Goal: Navigation & Orientation: Find specific page/section

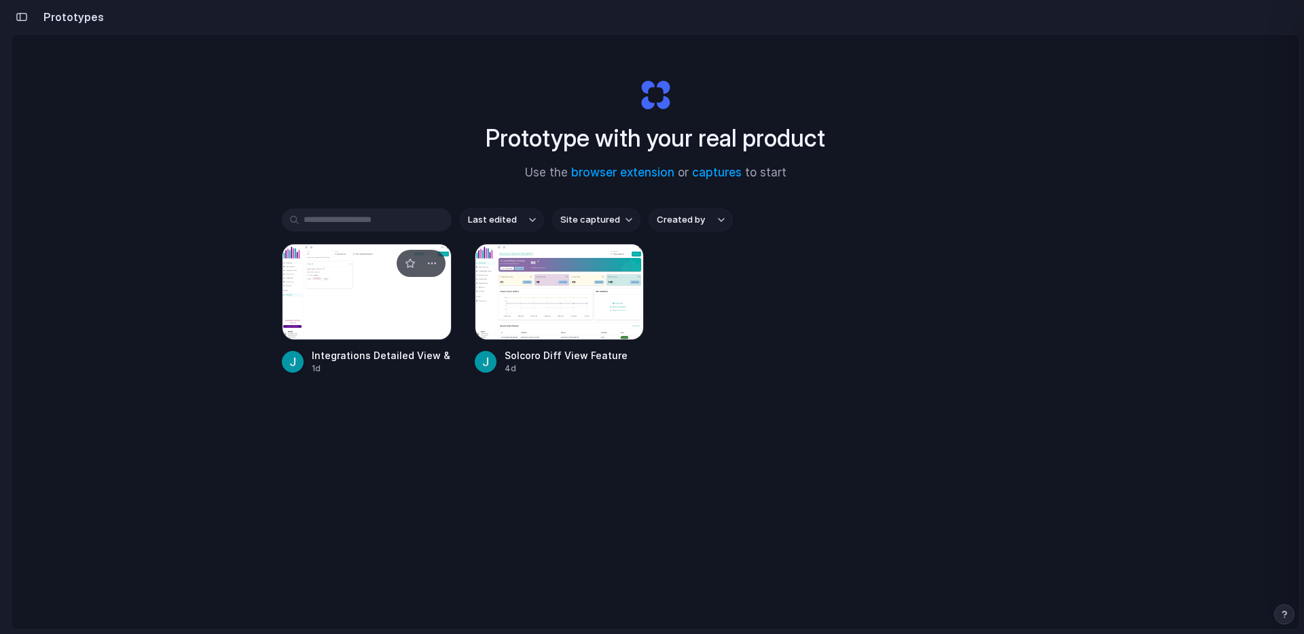
click at [377, 306] on div at bounding box center [367, 292] width 170 height 96
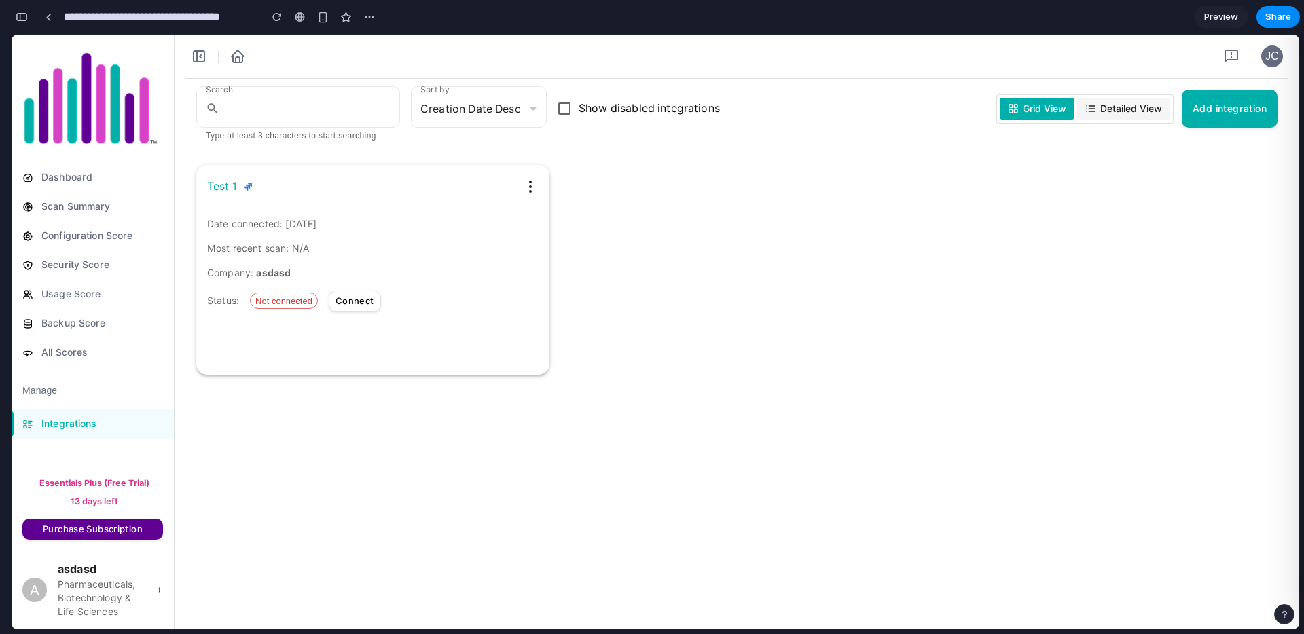
click at [1116, 107] on span "Detailed View" at bounding box center [1131, 109] width 62 height 14
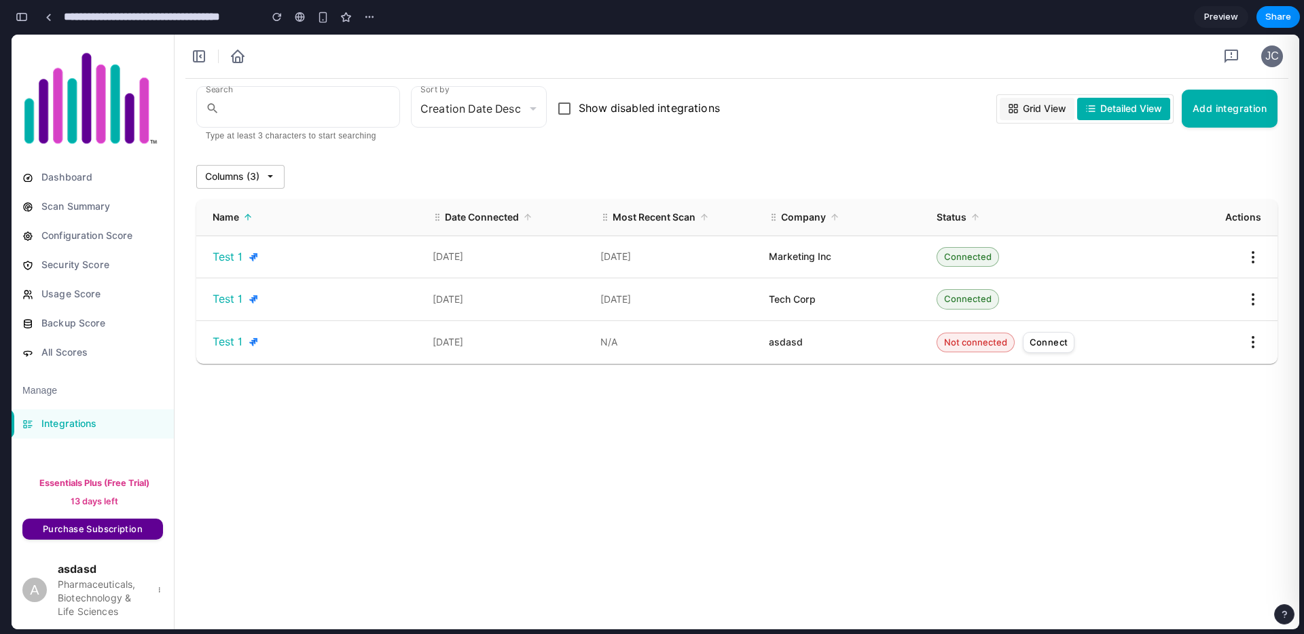
click at [1039, 105] on span "Grid View" at bounding box center [1043, 109] width 43 height 14
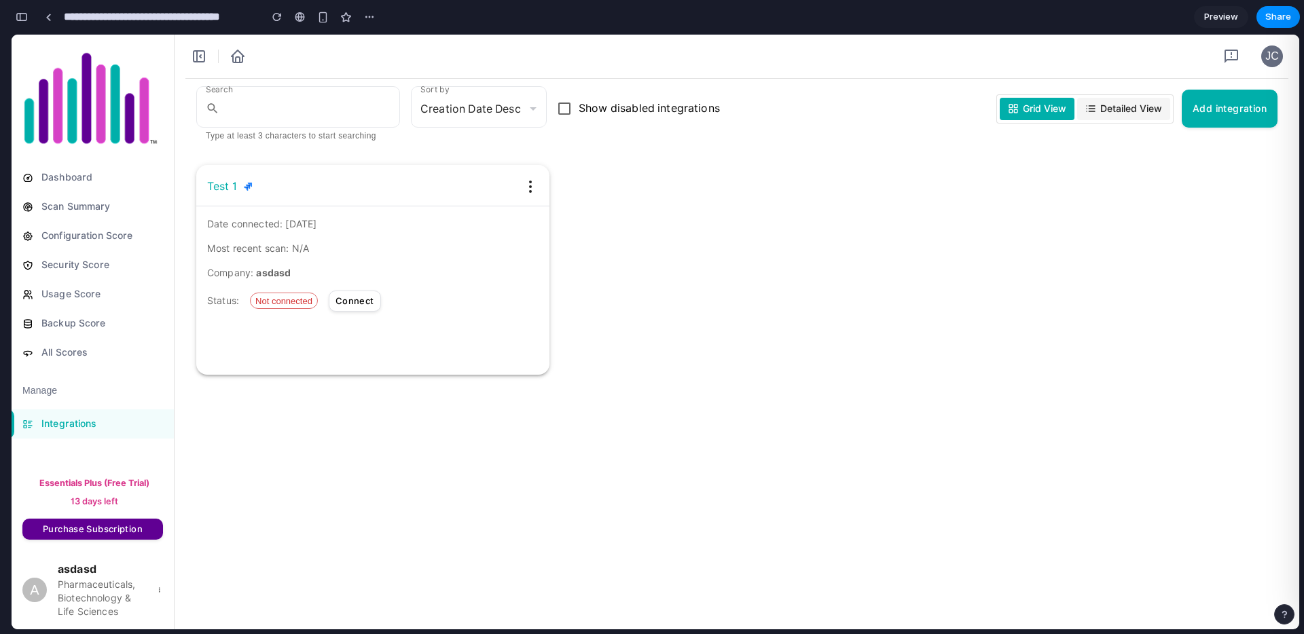
click at [1115, 108] on span "Detailed View" at bounding box center [1131, 109] width 62 height 14
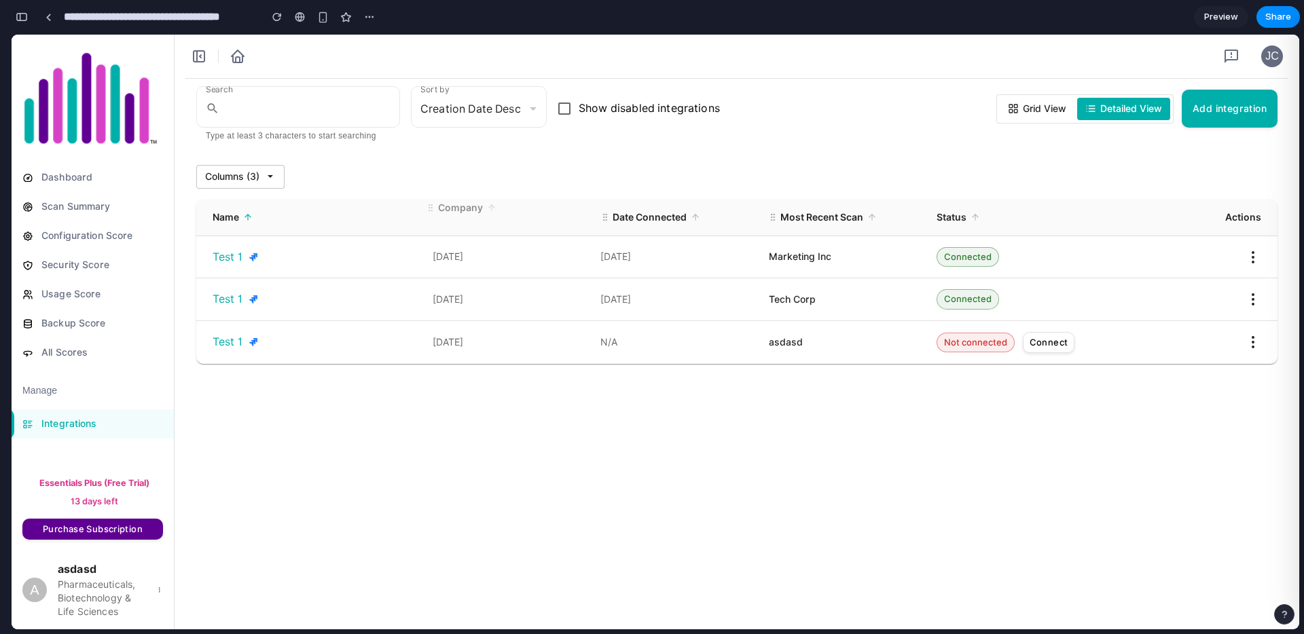
drag, startPoint x: 774, startPoint y: 217, endPoint x: 429, endPoint y: 208, distance: 345.0
click at [428, 208] on icon at bounding box center [431, 208] width 10 height 10
click at [1027, 102] on span "Grid View" at bounding box center [1043, 109] width 43 height 14
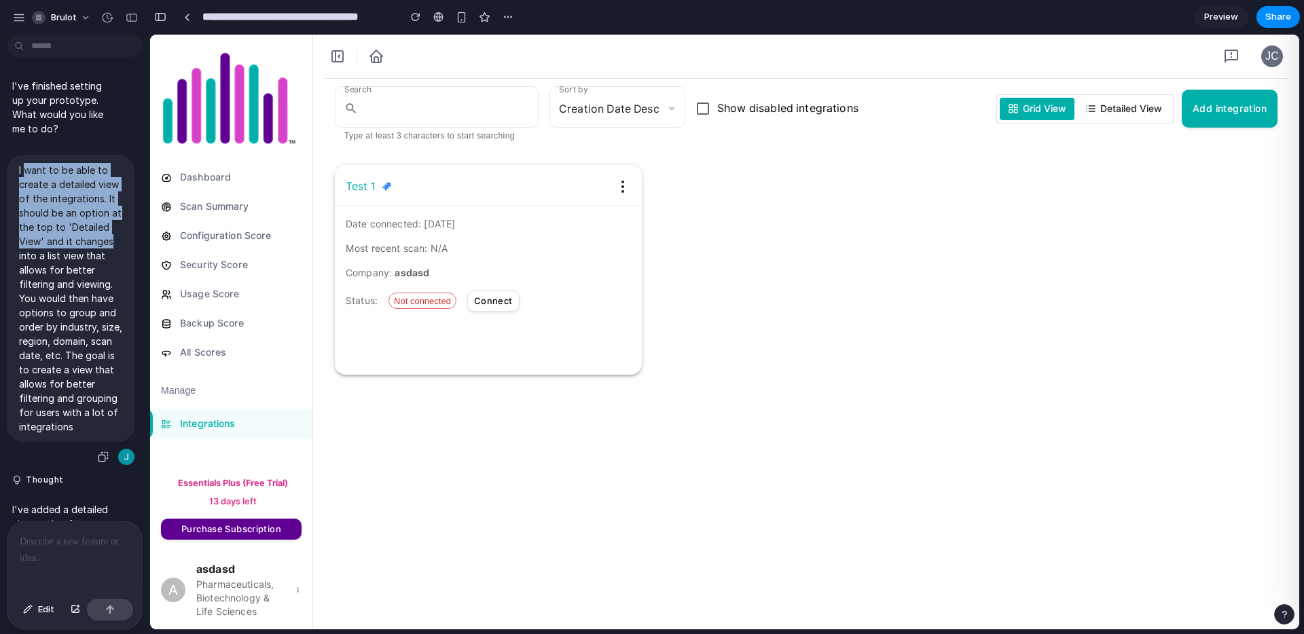
drag, startPoint x: 24, startPoint y: 171, endPoint x: 110, endPoint y: 248, distance: 115.4
click at [110, 248] on p "I want to be able to create a detailed view of the integrations. It should be a…" at bounding box center [70, 298] width 103 height 271
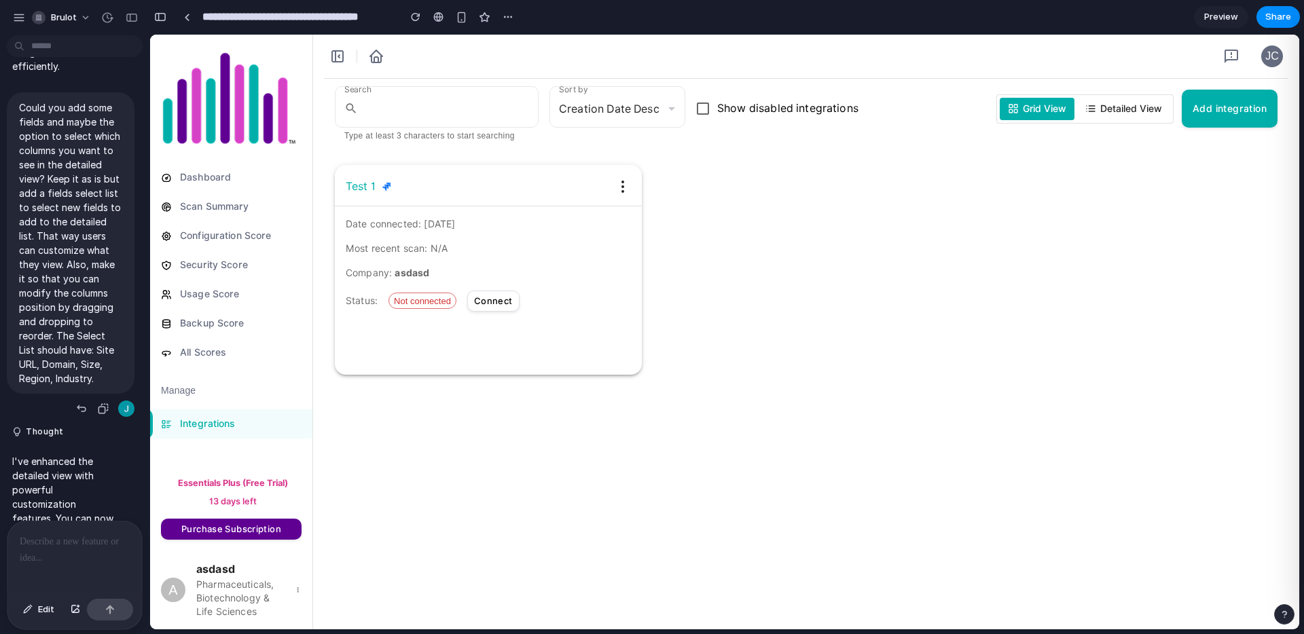
scroll to position [714, 0]
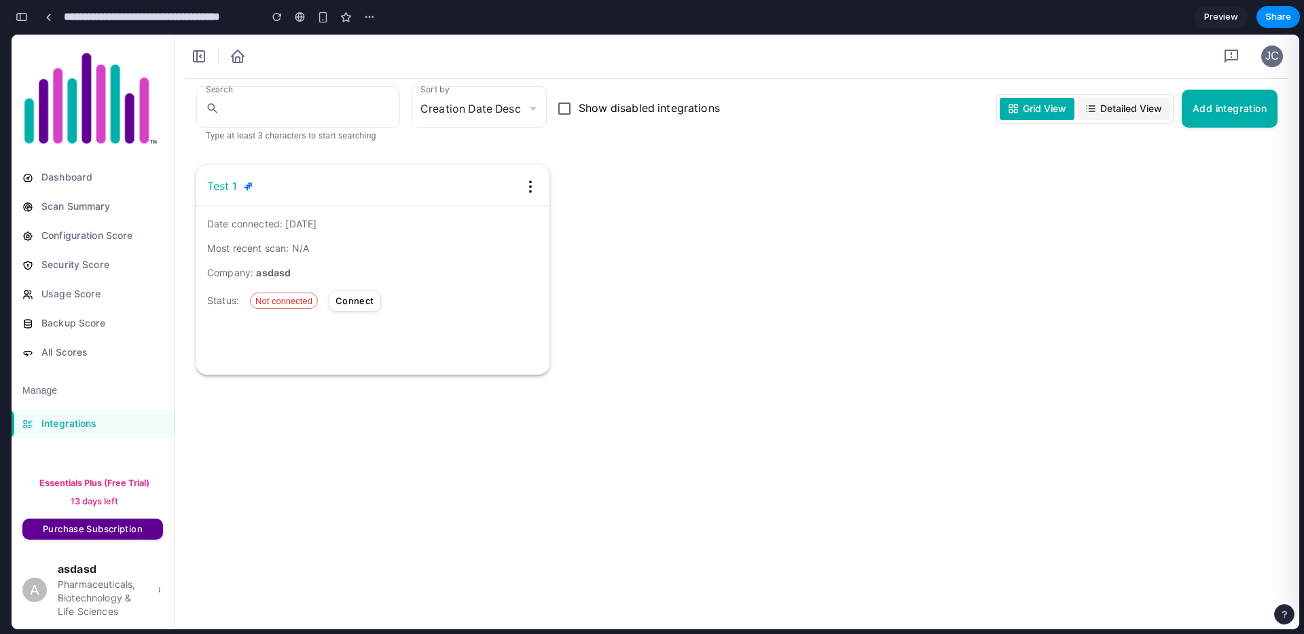
click at [1103, 108] on span "Detailed View" at bounding box center [1131, 109] width 62 height 14
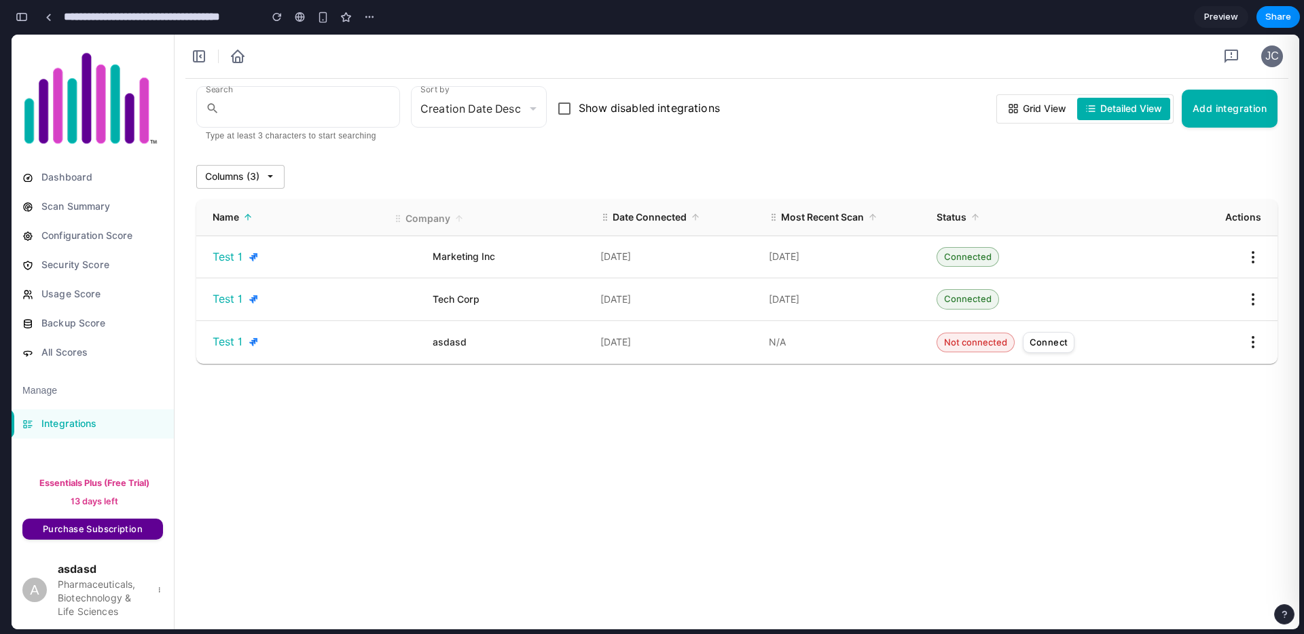
drag, startPoint x: 435, startPoint y: 215, endPoint x: 386, endPoint y: 215, distance: 48.2
click at [393, 215] on icon at bounding box center [398, 219] width 10 height 10
click at [267, 179] on icon at bounding box center [270, 176] width 11 height 11
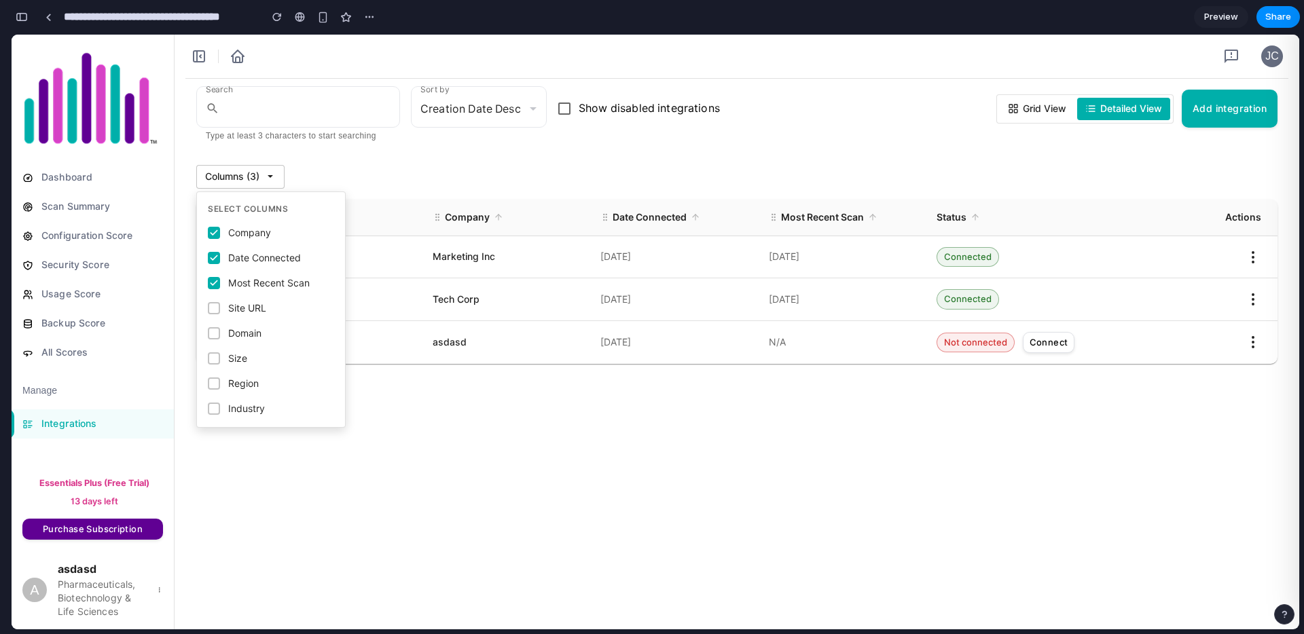
drag, startPoint x: 494, startPoint y: 185, endPoint x: 398, endPoint y: 180, distance: 96.6
click at [494, 185] on div "Columns ( 3 ) Select Columns Company Date Connected Most Recent Scan Site URL D…" at bounding box center [736, 177] width 1081 height 24
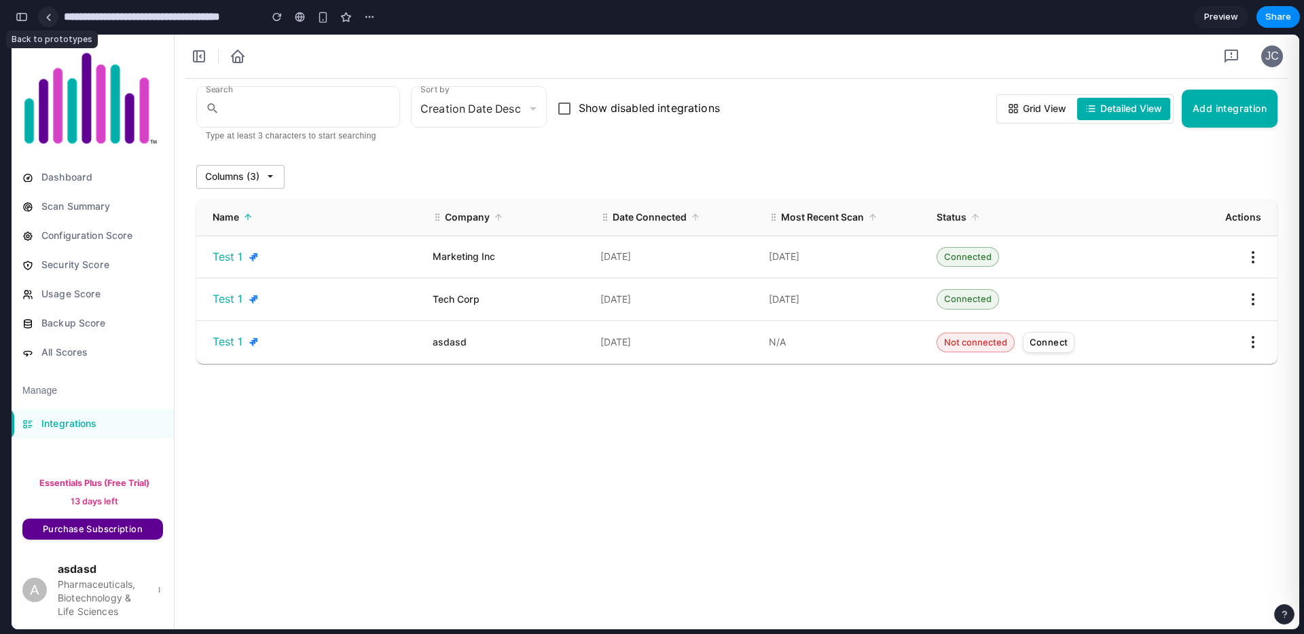
click at [48, 18] on div at bounding box center [48, 17] width 6 height 7
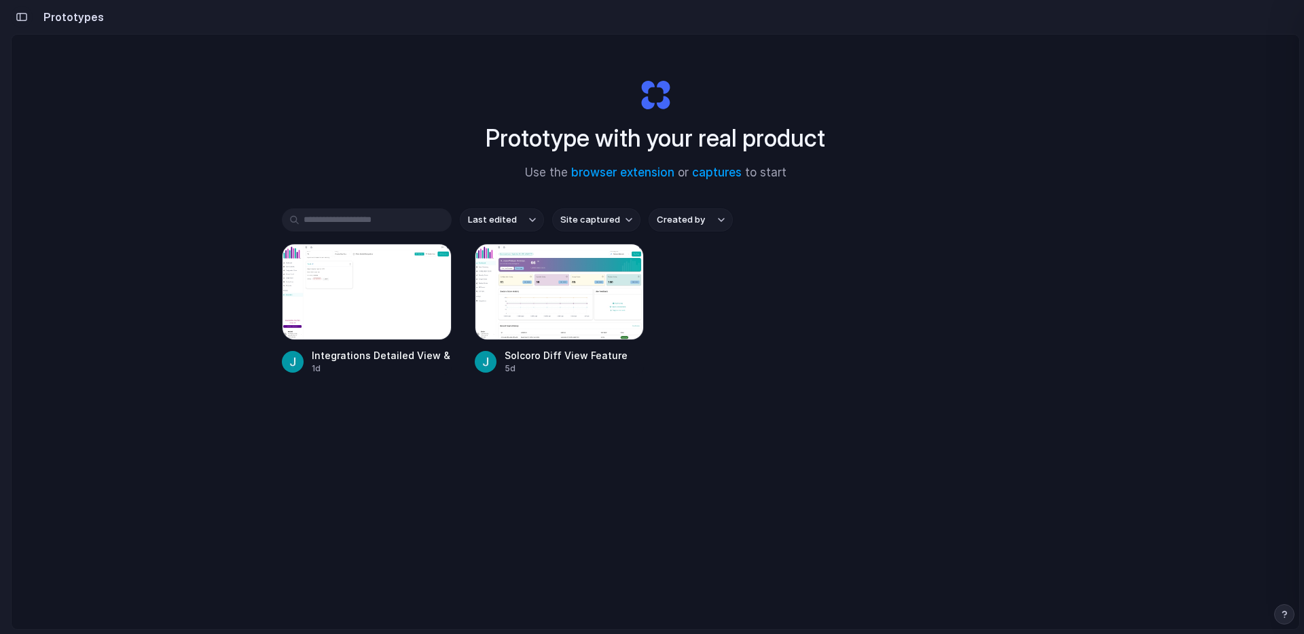
click at [23, 13] on div "button" at bounding box center [22, 17] width 12 height 10
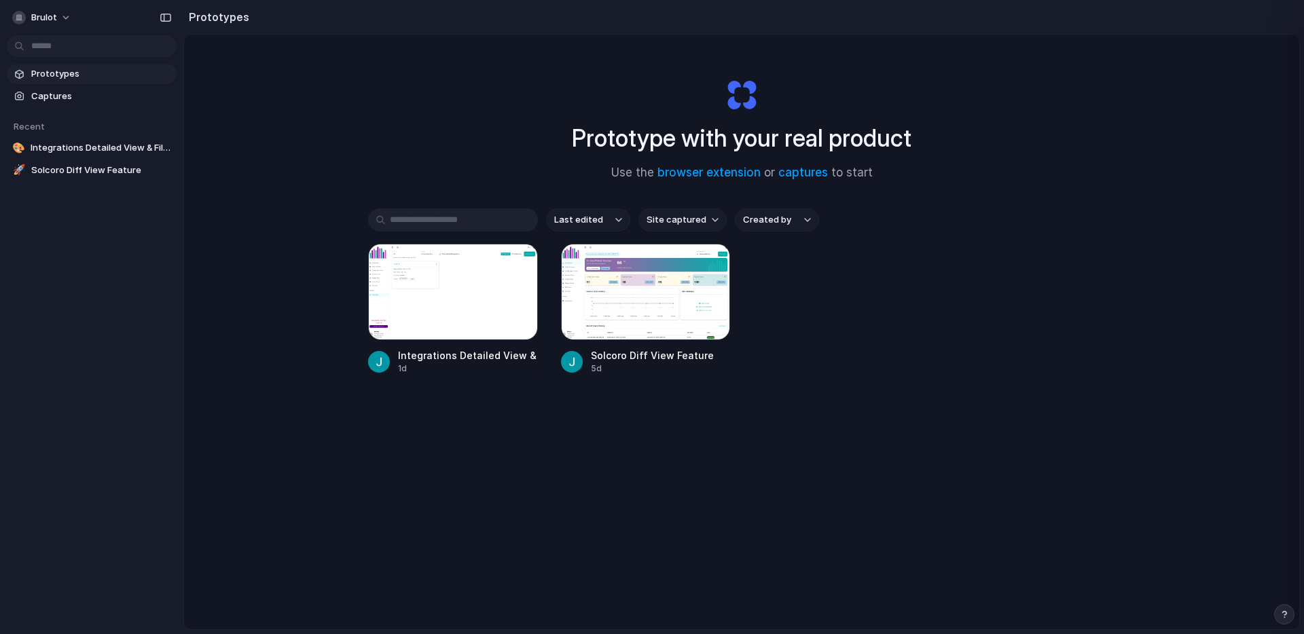
click at [247, 166] on div "Prototype with your real product Use the browser extension or captures to start…" at bounding box center [741, 368] width 1115 height 667
click at [661, 301] on div at bounding box center [646, 292] width 170 height 96
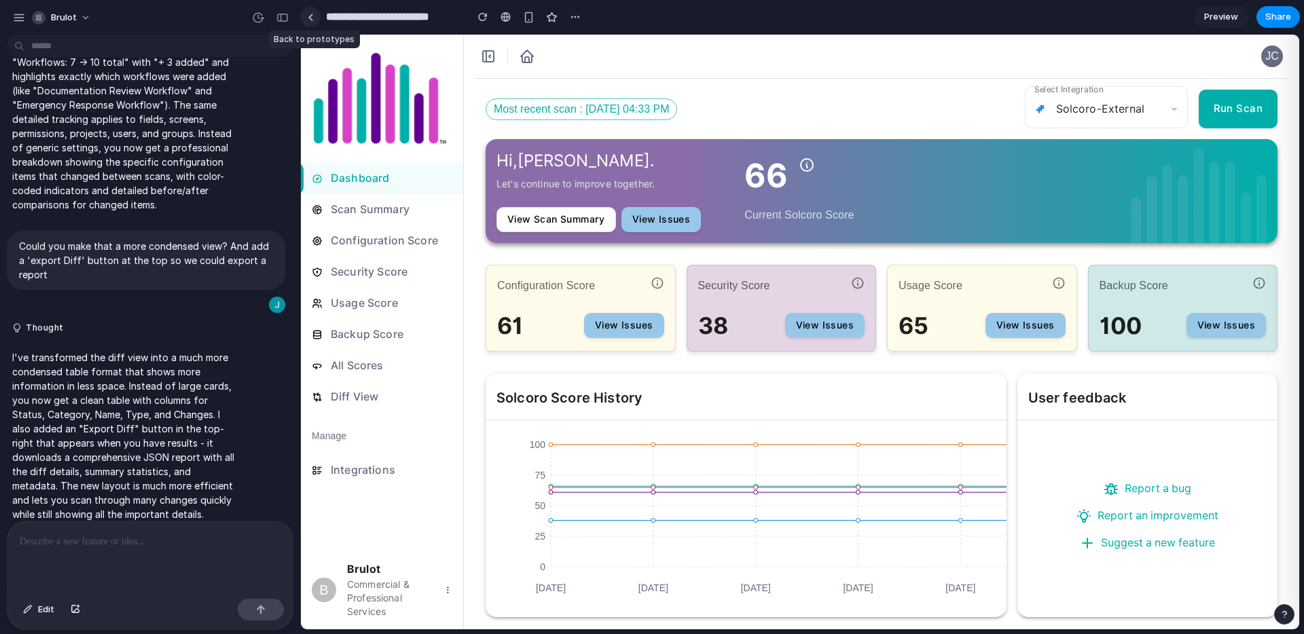
click at [309, 14] on div at bounding box center [311, 17] width 6 height 7
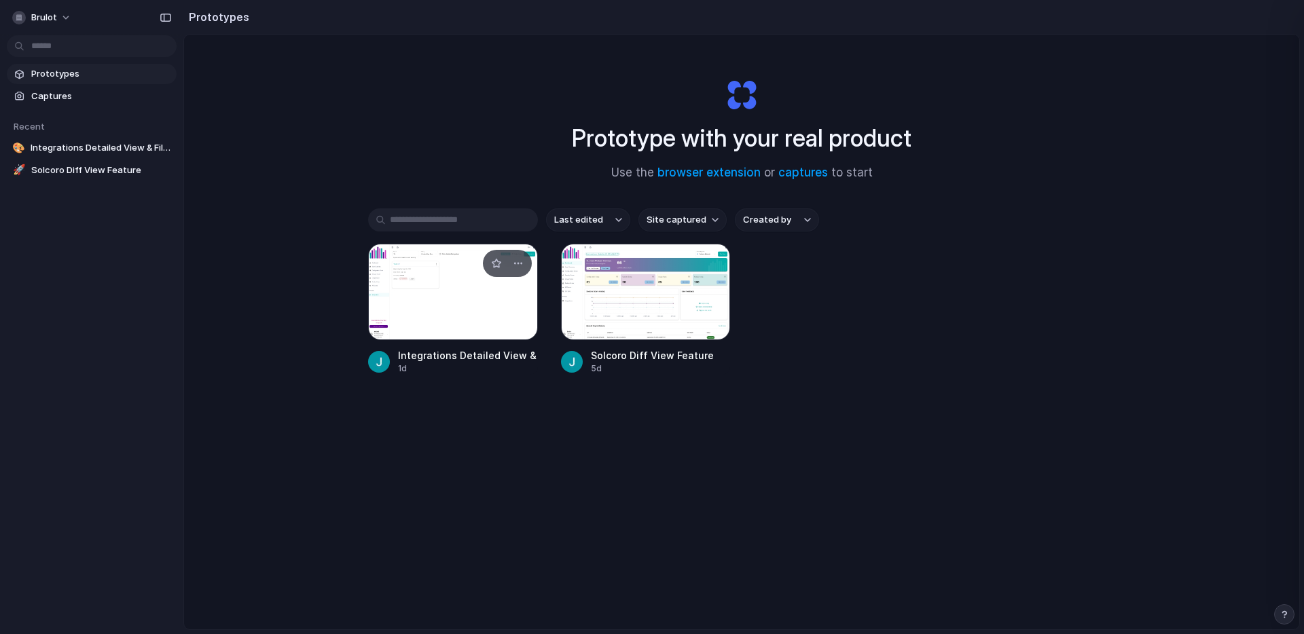
click at [440, 308] on div at bounding box center [453, 292] width 170 height 96
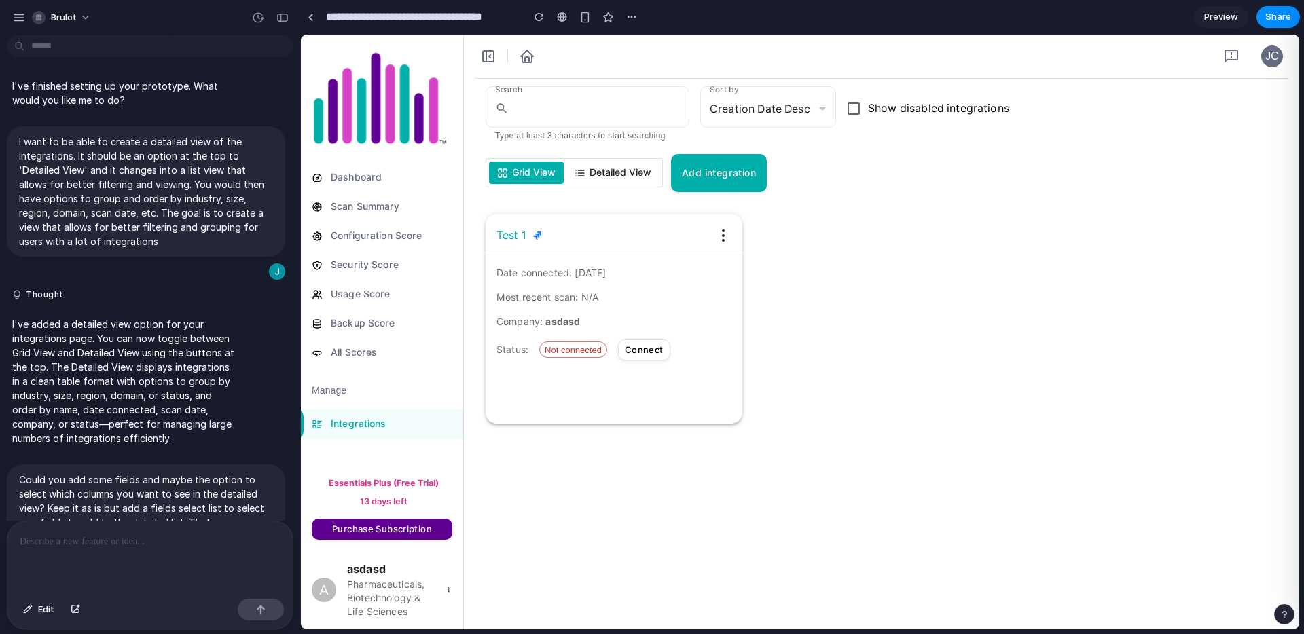
scroll to position [543, 0]
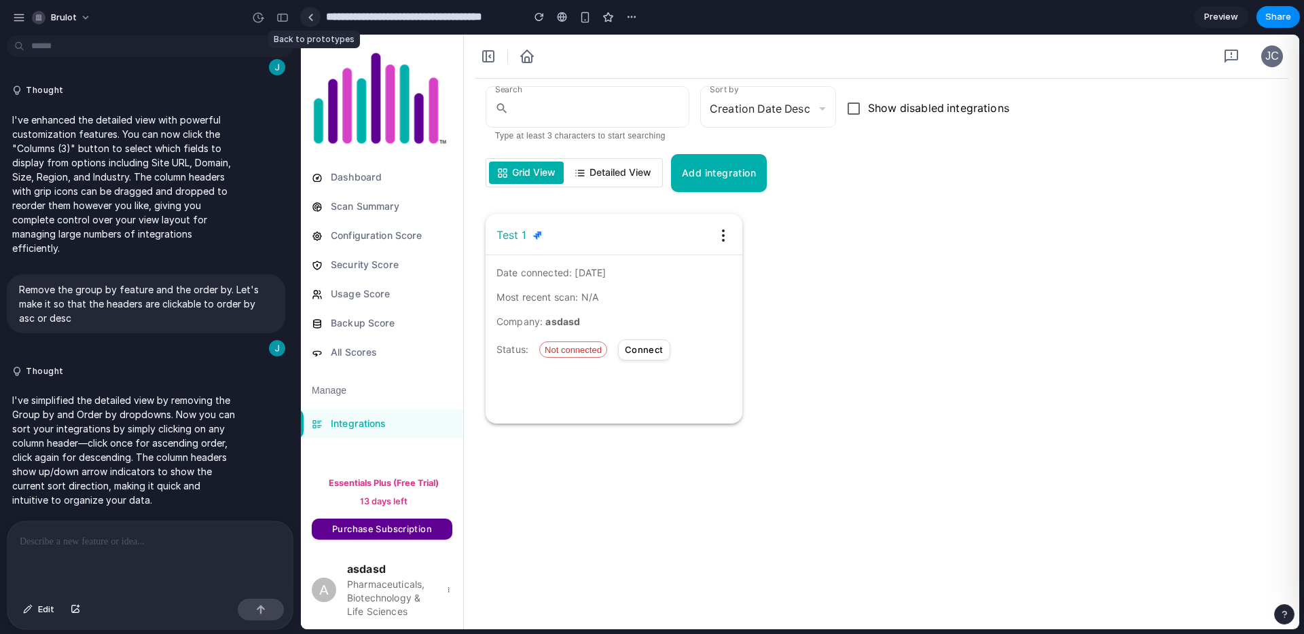
click at [314, 20] on link at bounding box center [310, 17] width 20 height 20
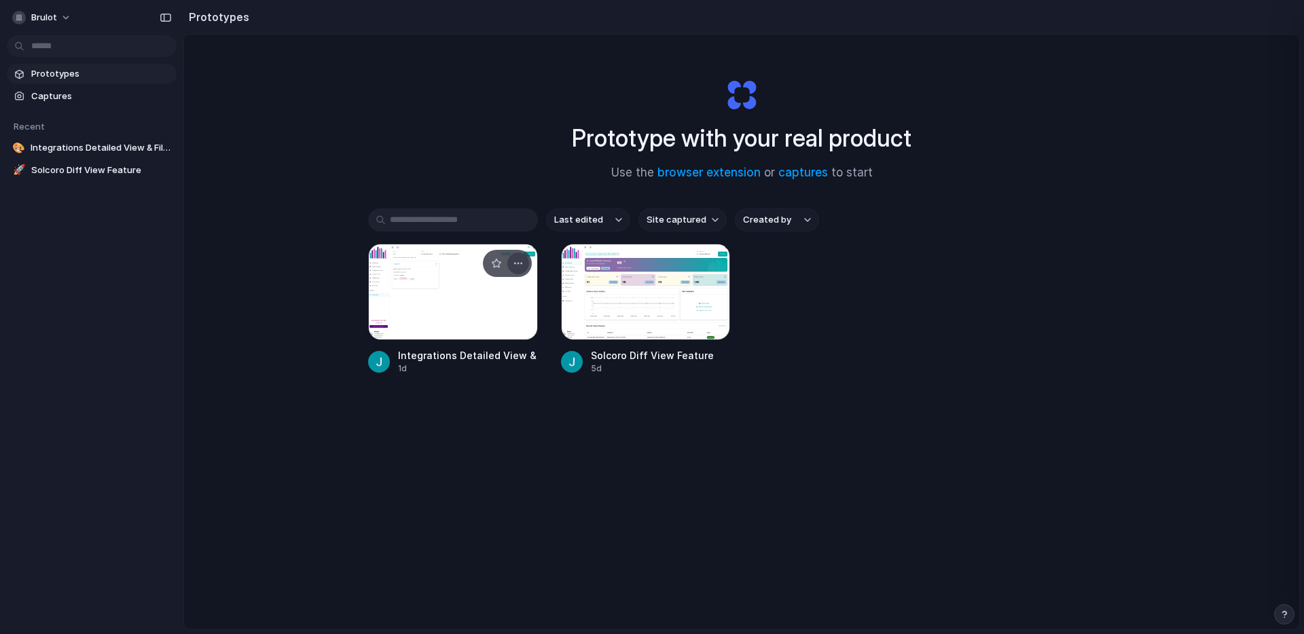
click at [514, 260] on div "button" at bounding box center [518, 263] width 11 height 11
drag, startPoint x: 418, startPoint y: 262, endPoint x: 415, endPoint y: 272, distance: 10.4
click at [418, 262] on div "Open in new tab Rename Copy link Delete" at bounding box center [652, 317] width 1304 height 634
click at [407, 289] on div at bounding box center [453, 292] width 170 height 96
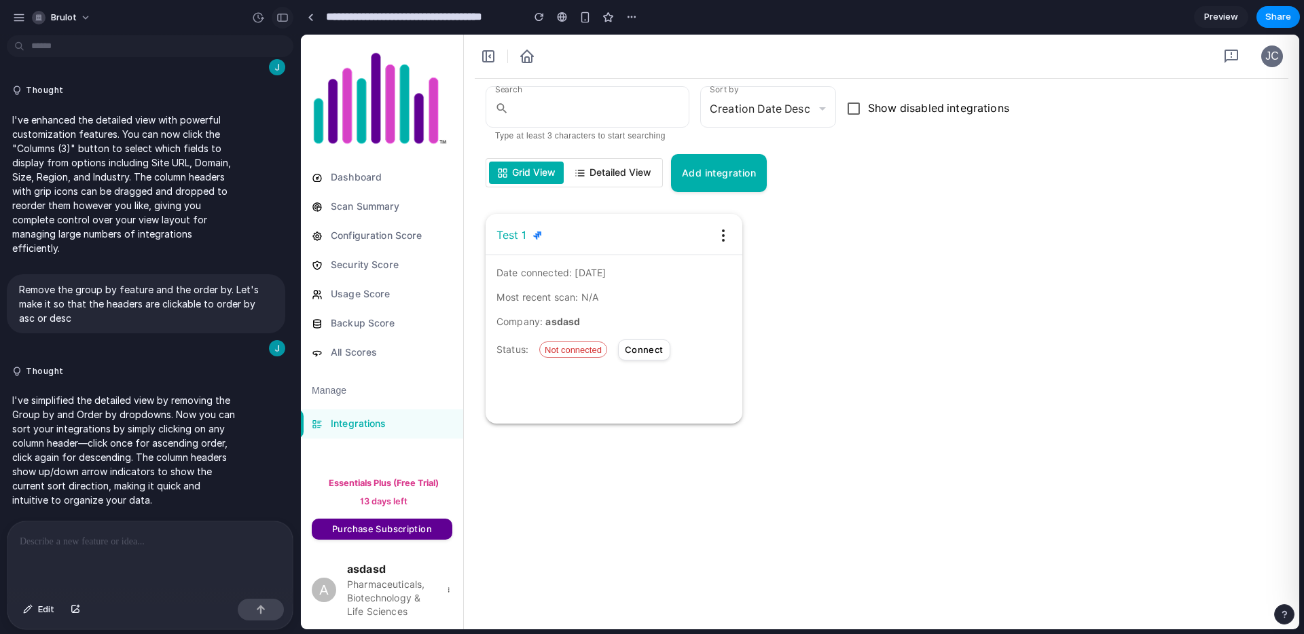
click at [280, 14] on div "button" at bounding box center [282, 18] width 12 height 10
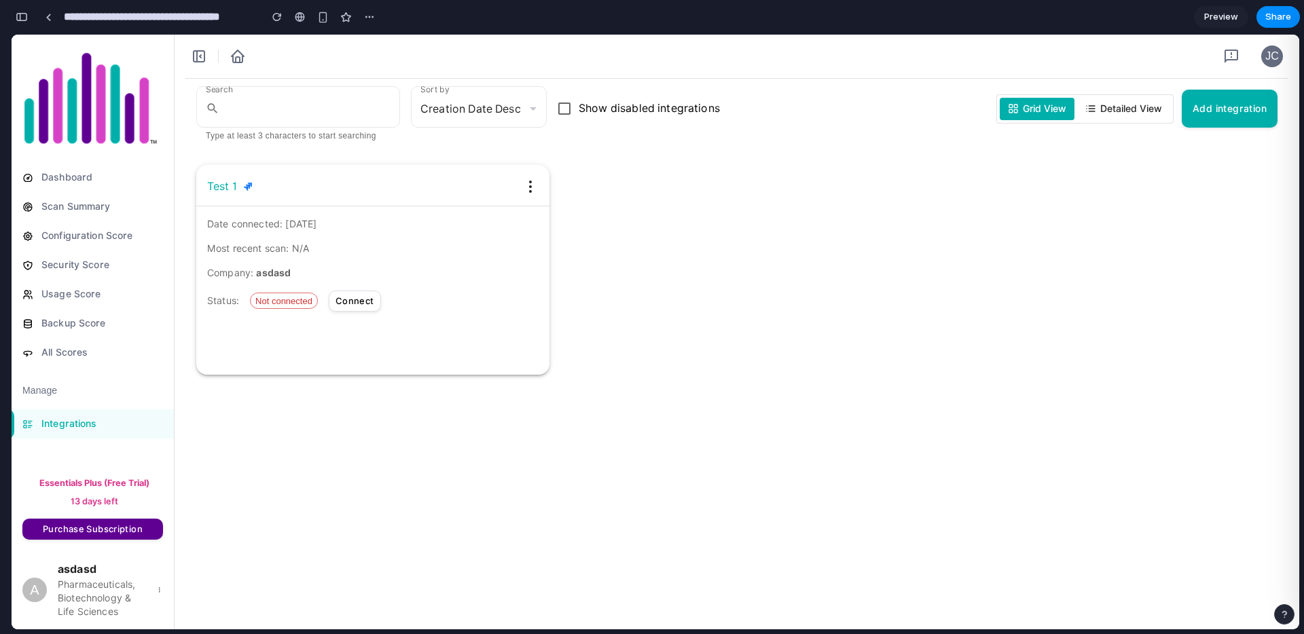
click at [1123, 113] on span "Detailed View" at bounding box center [1131, 109] width 62 height 14
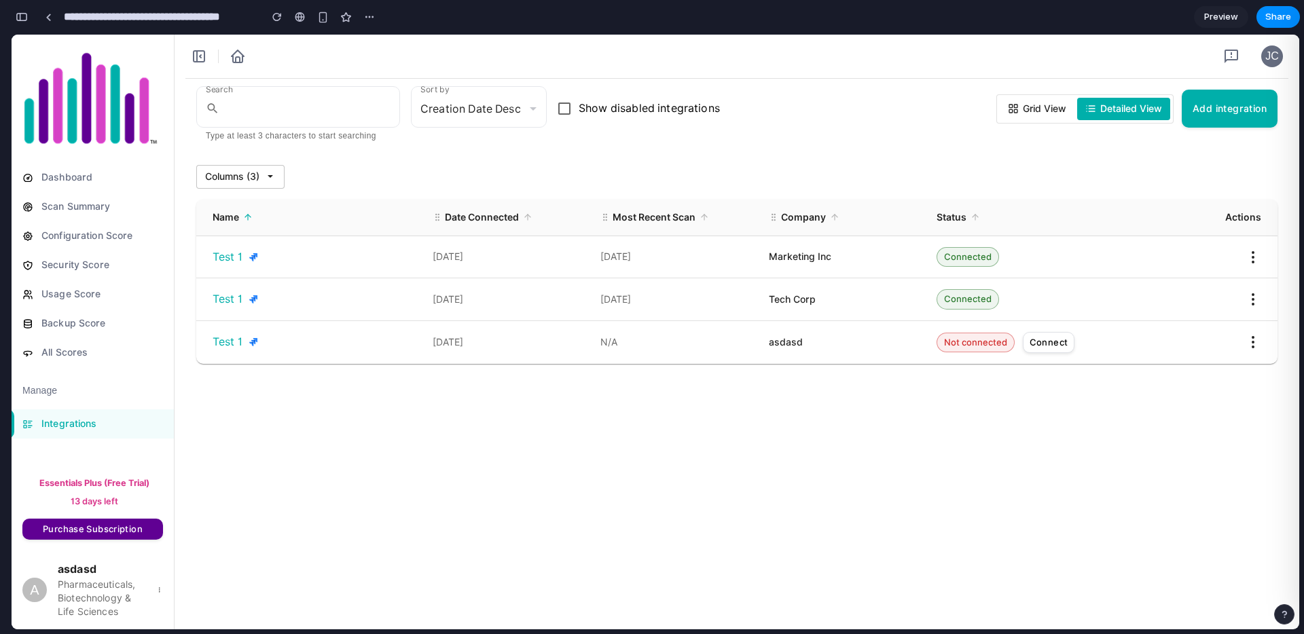
click at [789, 164] on div "Search ​ Type at least 3 characters to start searching Sort by Creation Date De…" at bounding box center [736, 227] width 1081 height 274
click at [703, 221] on icon at bounding box center [704, 217] width 10 height 10
click at [703, 219] on icon at bounding box center [704, 217] width 10 height 10
click at [704, 218] on icon at bounding box center [704, 217] width 0 height 5
click at [814, 161] on div "Search ​ Type at least 3 characters to start searching Sort by Creation Date De…" at bounding box center [736, 227] width 1081 height 274
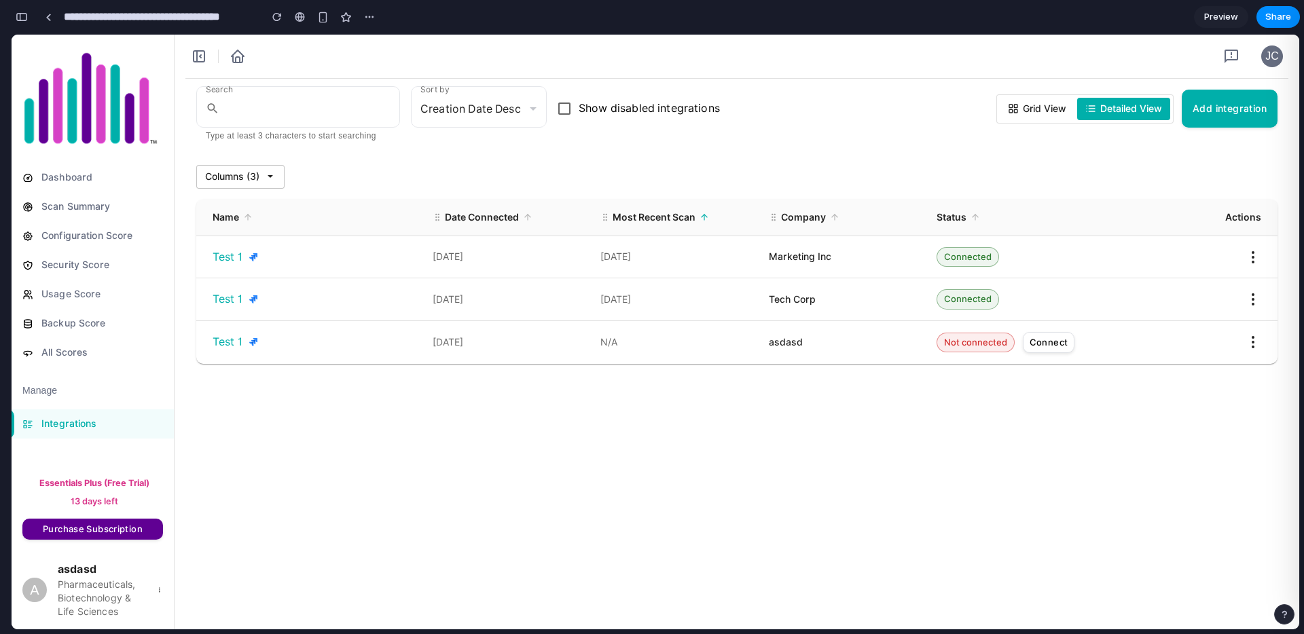
click at [857, 81] on div "Search ​ Type at least 3 characters to start searching Sort by Creation Date De…" at bounding box center [736, 227] width 1124 height 296
